Goal: Navigation & Orientation: Find specific page/section

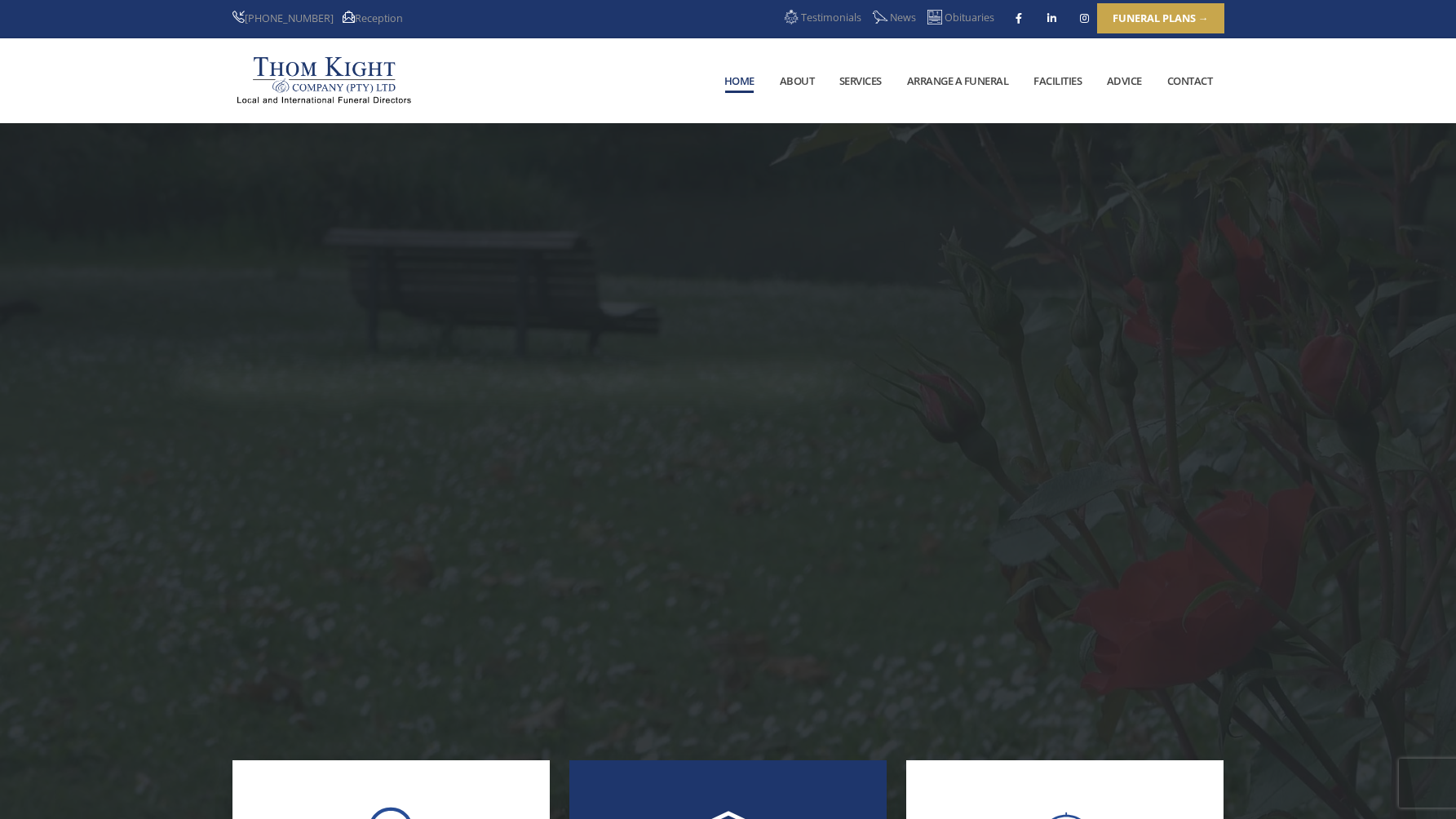
click at [1180, 74] on link "Contact" at bounding box center [1189, 81] width 68 height 83
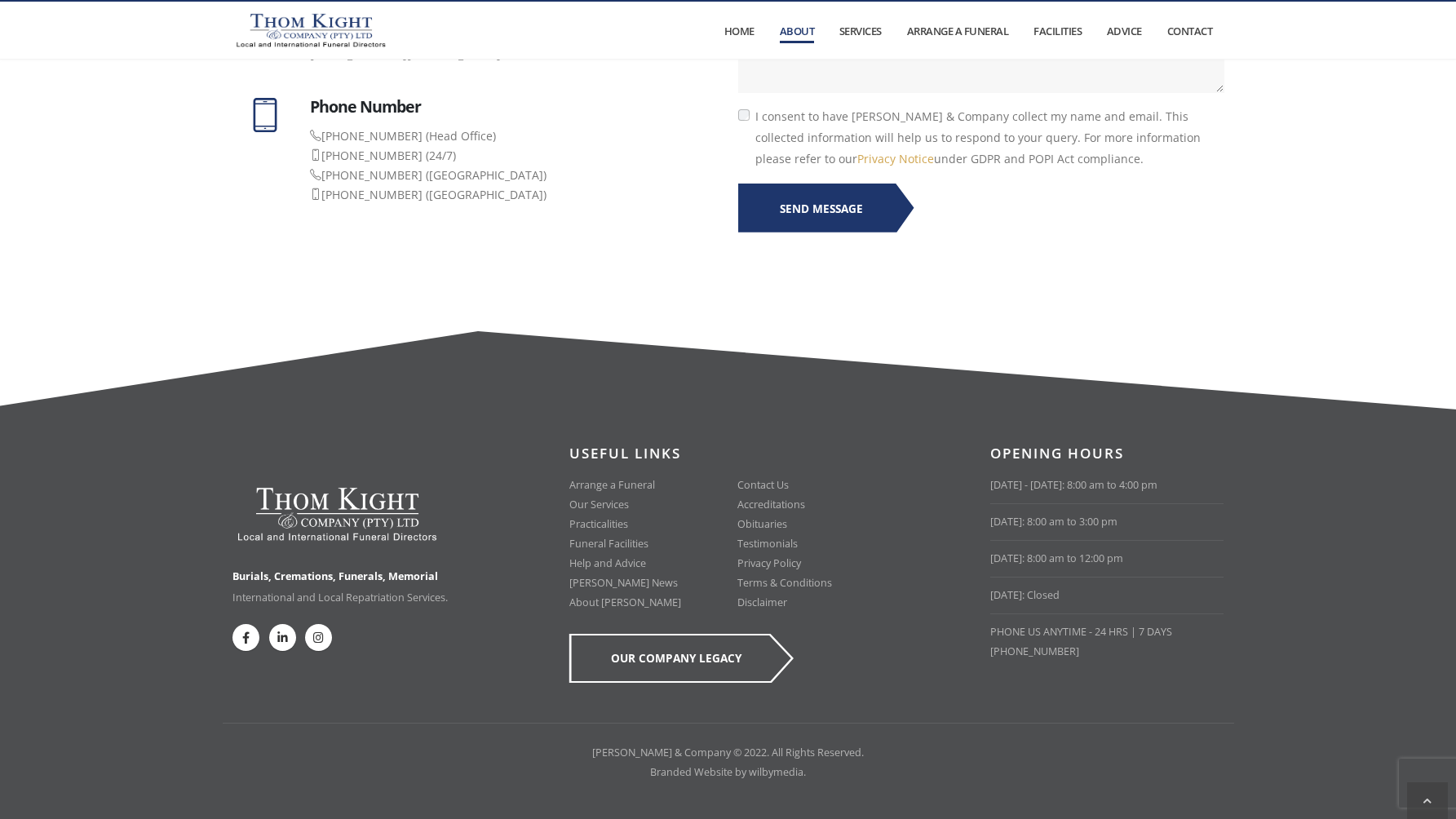
scroll to position [1023, 0]
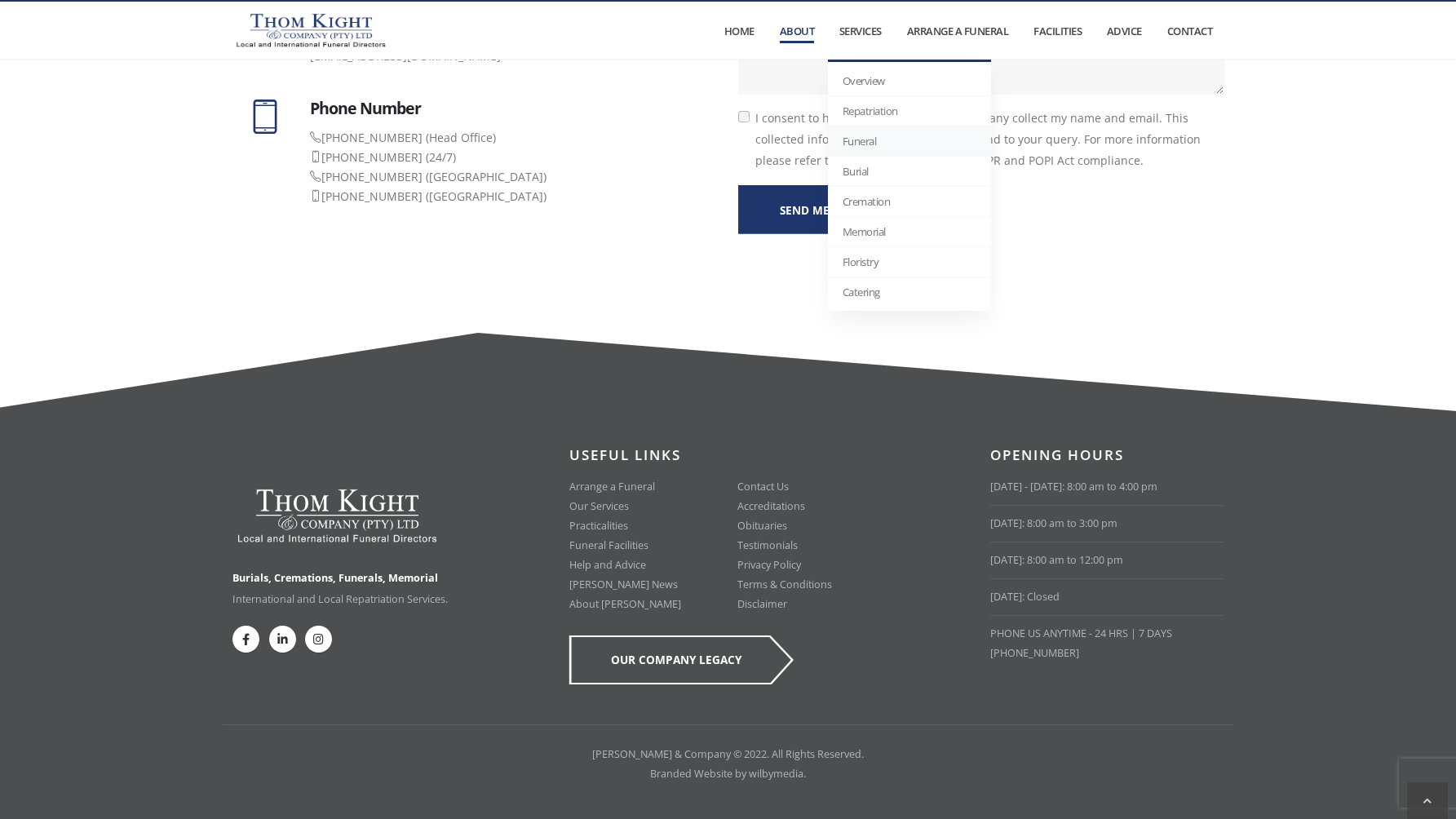
click at [866, 147] on link "Funeral" at bounding box center [909, 142] width 163 height 30
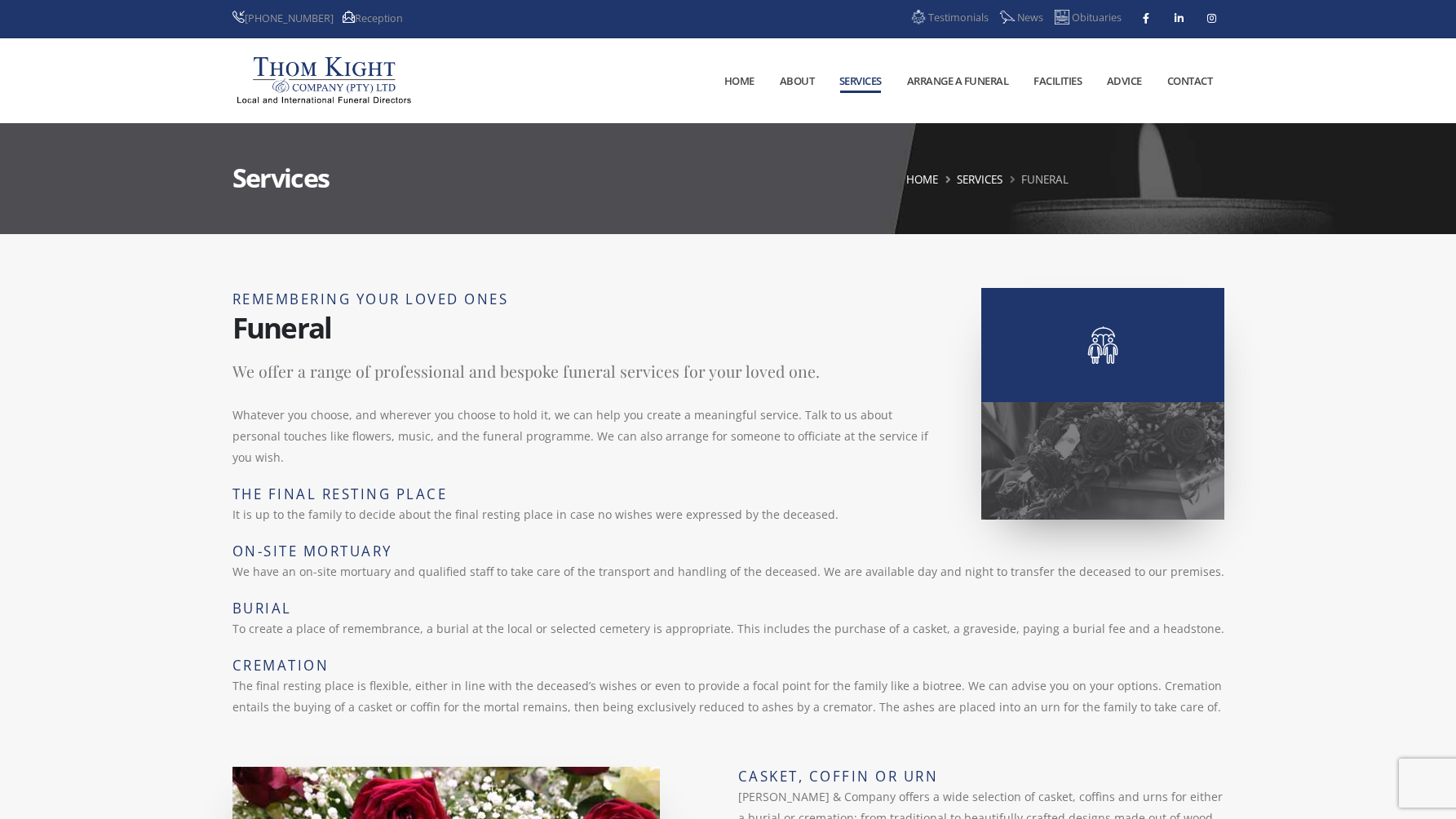
click at [357, 79] on img at bounding box center [324, 80] width 182 height 57
click at [352, 72] on img at bounding box center [324, 80] width 182 height 57
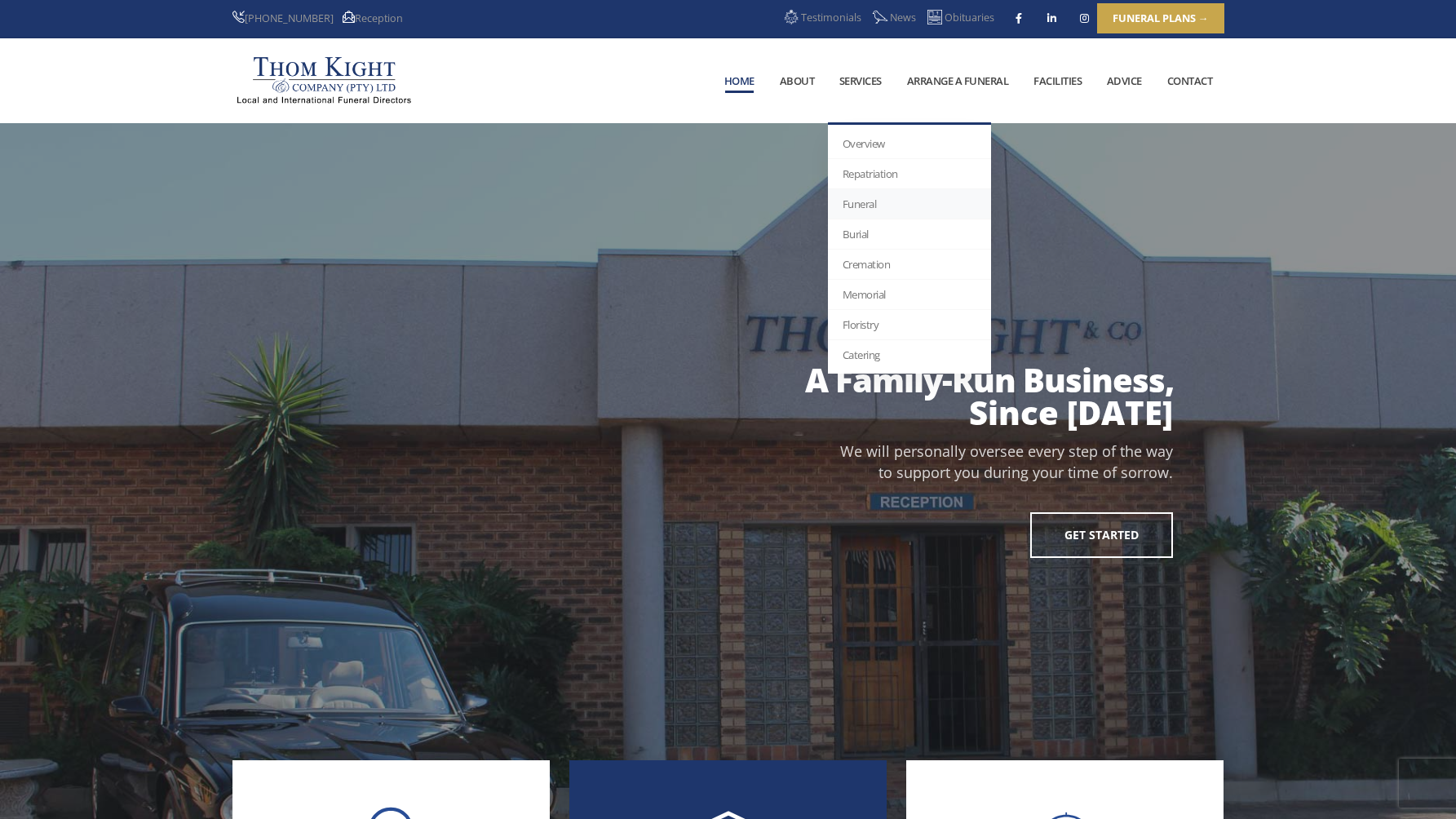
click at [872, 210] on link "Funeral" at bounding box center [909, 204] width 163 height 30
